Goal: Check status

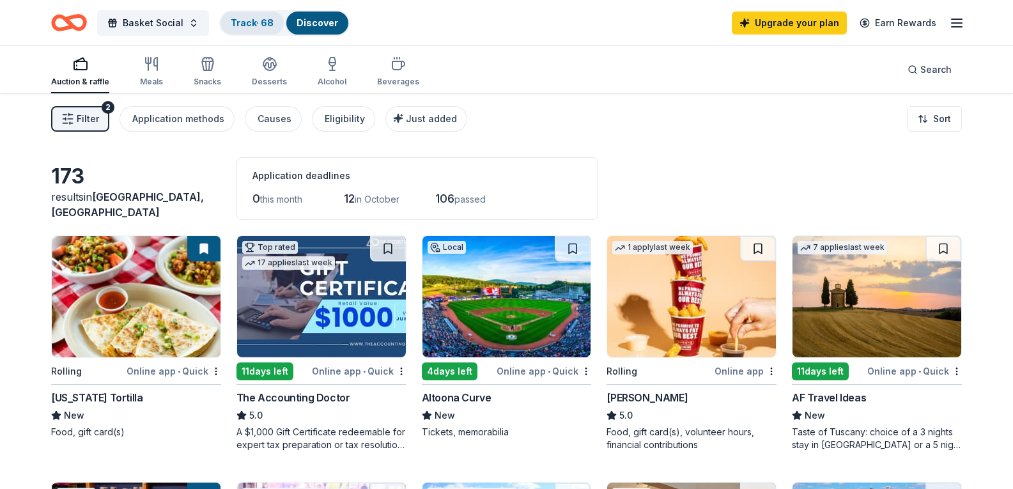
click at [258, 26] on link "Track · 68" at bounding box center [252, 22] width 43 height 11
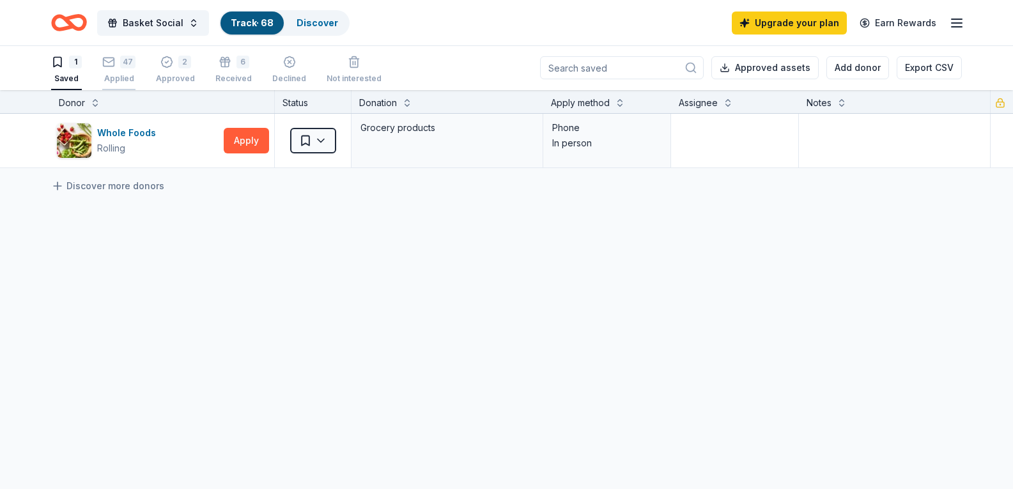
click at [129, 67] on div "47" at bounding box center [127, 62] width 15 height 13
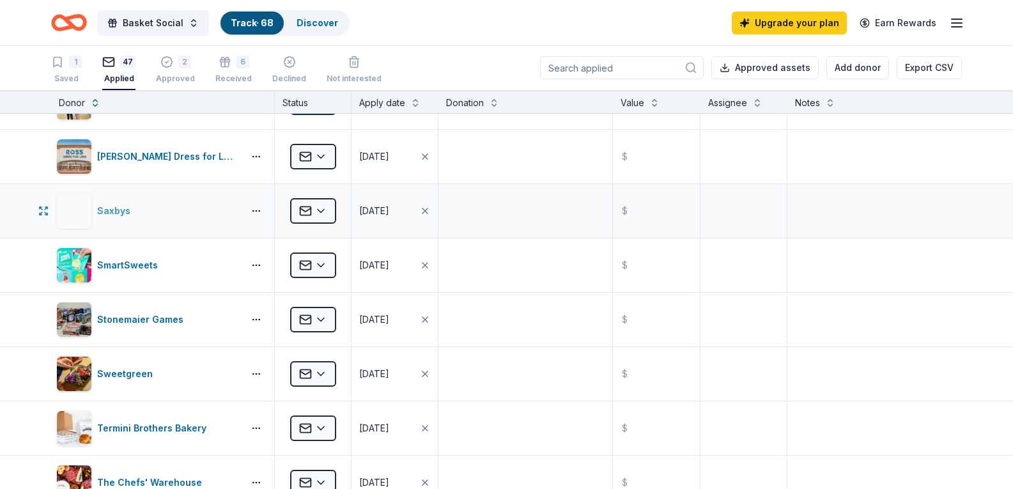
scroll to position [1918, 0]
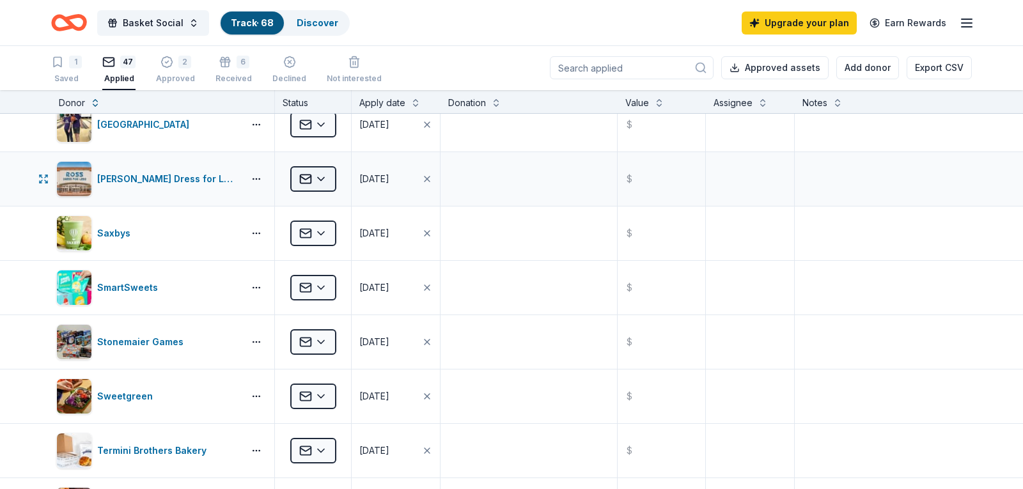
click at [320, 182] on html "Basket Social Track · 68 Discover Upgrade your plan Earn Rewards 1 Saved 47 App…" at bounding box center [511, 243] width 1023 height 489
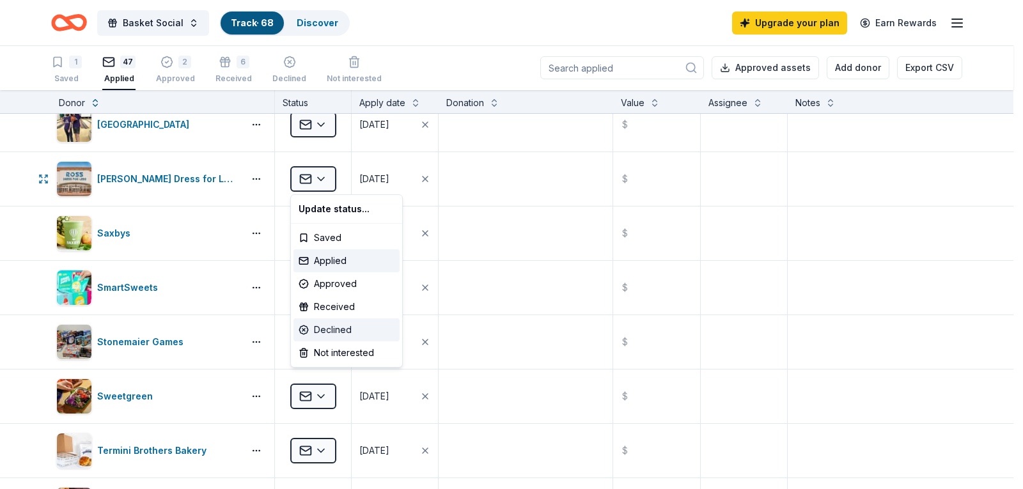
click at [352, 330] on div "Declined" at bounding box center [346, 329] width 106 height 23
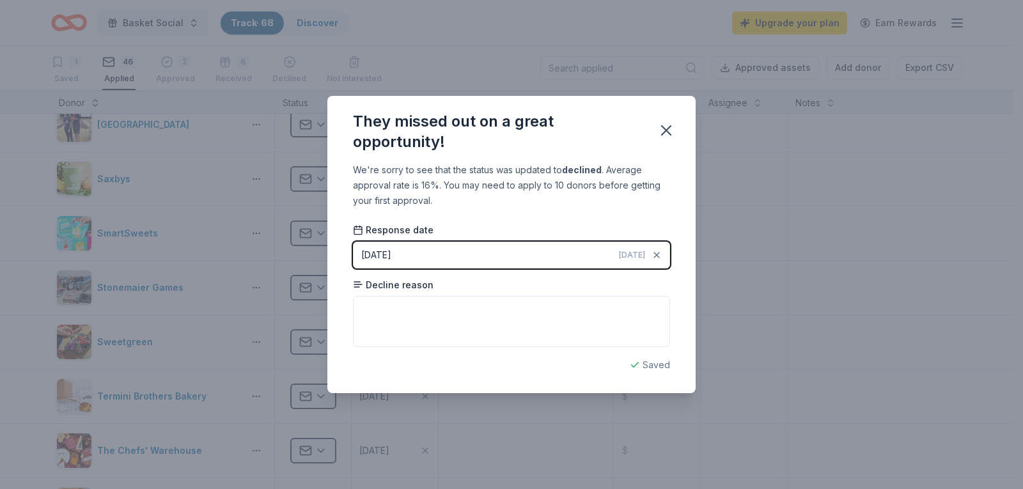
click at [669, 129] on icon "button" at bounding box center [666, 130] width 18 height 18
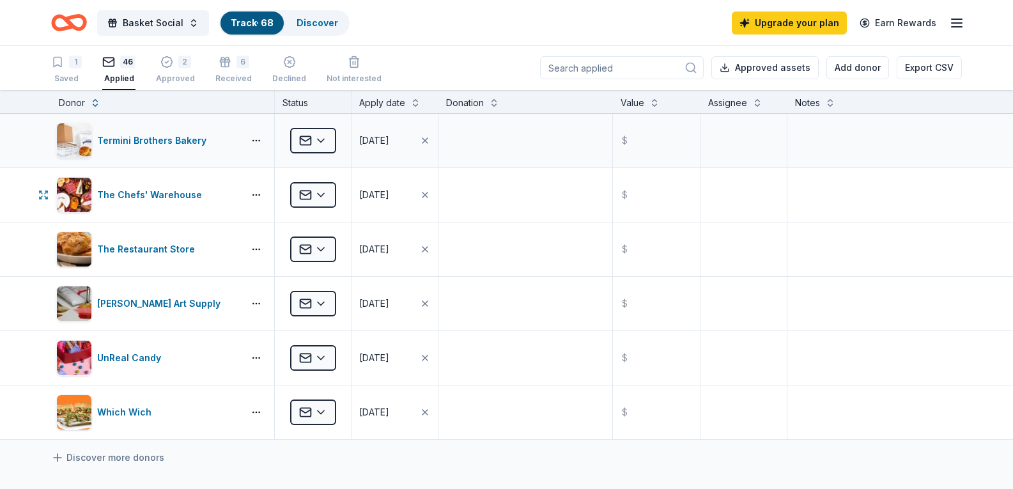
scroll to position [2237, 0]
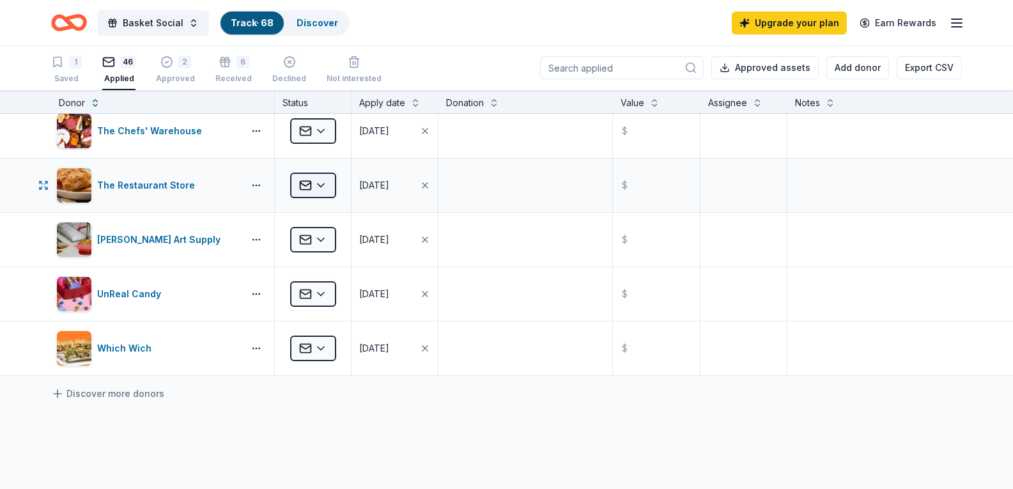
click at [321, 189] on html "Basket Social Track · 68 Discover Upgrade your plan Earn Rewards 1 Saved 46 App…" at bounding box center [506, 243] width 1013 height 489
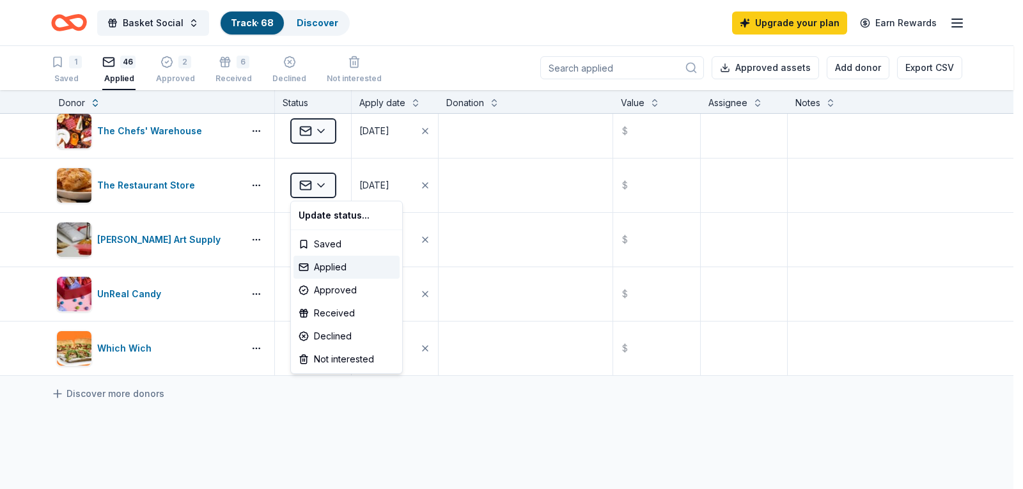
click at [315, 188] on html "Basket Social Track · 68 Discover Upgrade your plan Earn Rewards 1 Saved 46 App…" at bounding box center [511, 243] width 1023 height 489
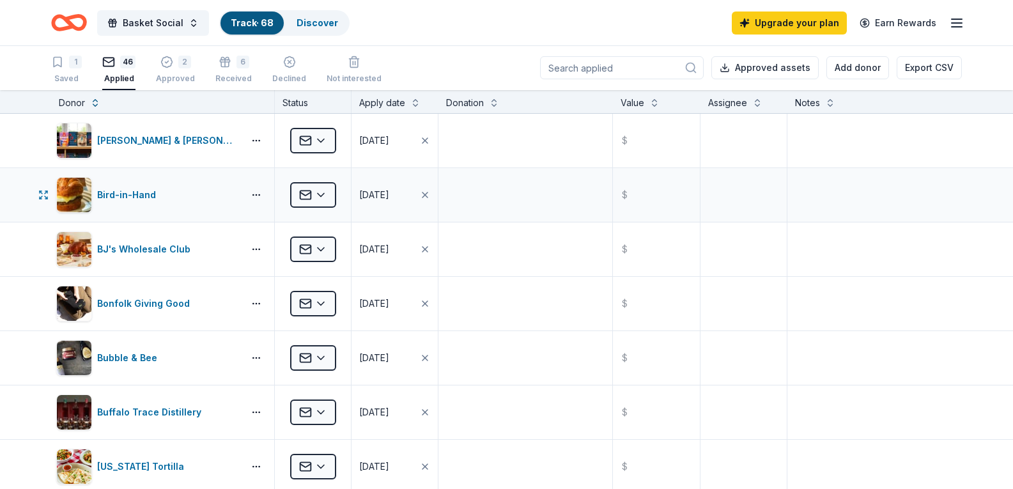
scroll to position [0, 0]
click at [469, 77] on div "1 Saved 46 Applied 2 Approved 6 Received Declined Not interested Approved asset…" at bounding box center [506, 68] width 911 height 45
